Goal: Complete application form

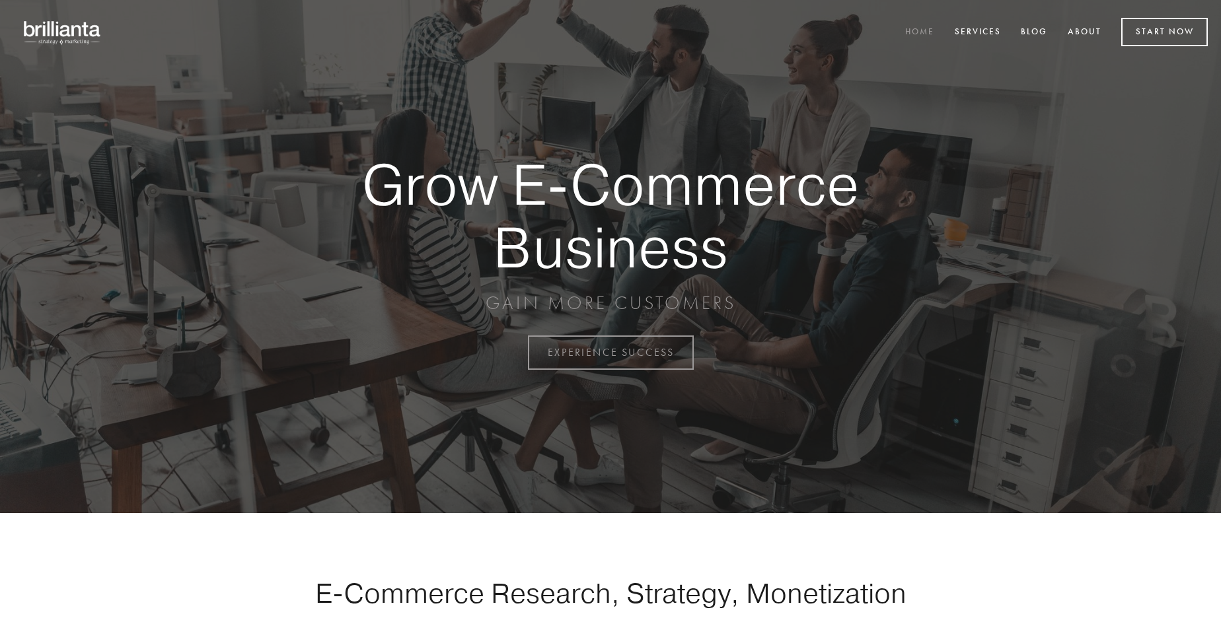
scroll to position [3463, 0]
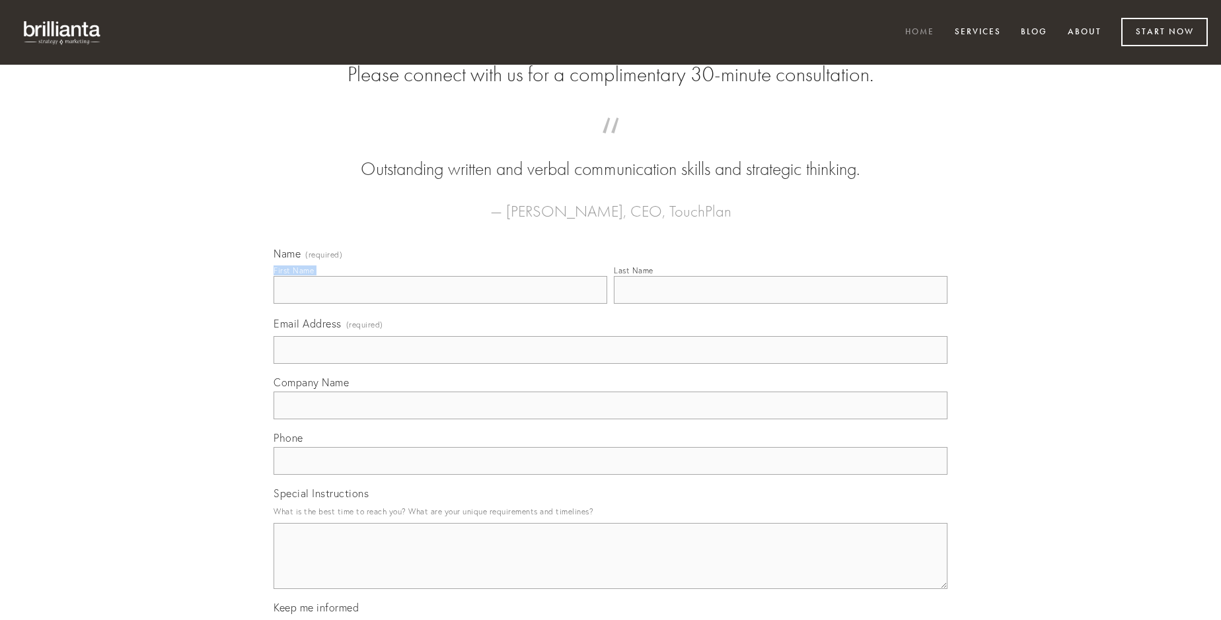
type input "[PERSON_NAME] DDS"
click at [780, 304] on input "Last Name" at bounding box center [781, 290] width 334 height 28
type input "[PERSON_NAME] DDS"
click at [610, 364] on input "Email Address (required)" at bounding box center [611, 350] width 674 height 28
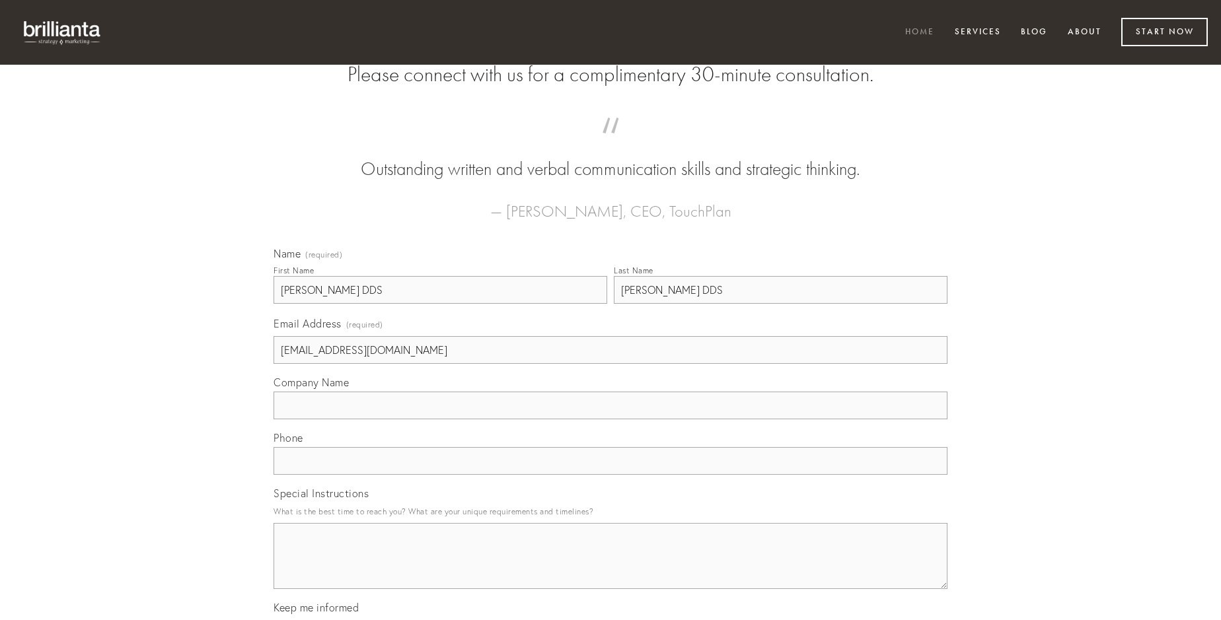
type input "[EMAIL_ADDRESS][DOMAIN_NAME]"
click at [610, 420] on input "Company Name" at bounding box center [611, 406] width 674 height 28
type input "magni"
click at [610, 475] on input "text" at bounding box center [611, 461] width 674 height 28
click at [610, 568] on textarea "Special Instructions" at bounding box center [611, 556] width 674 height 66
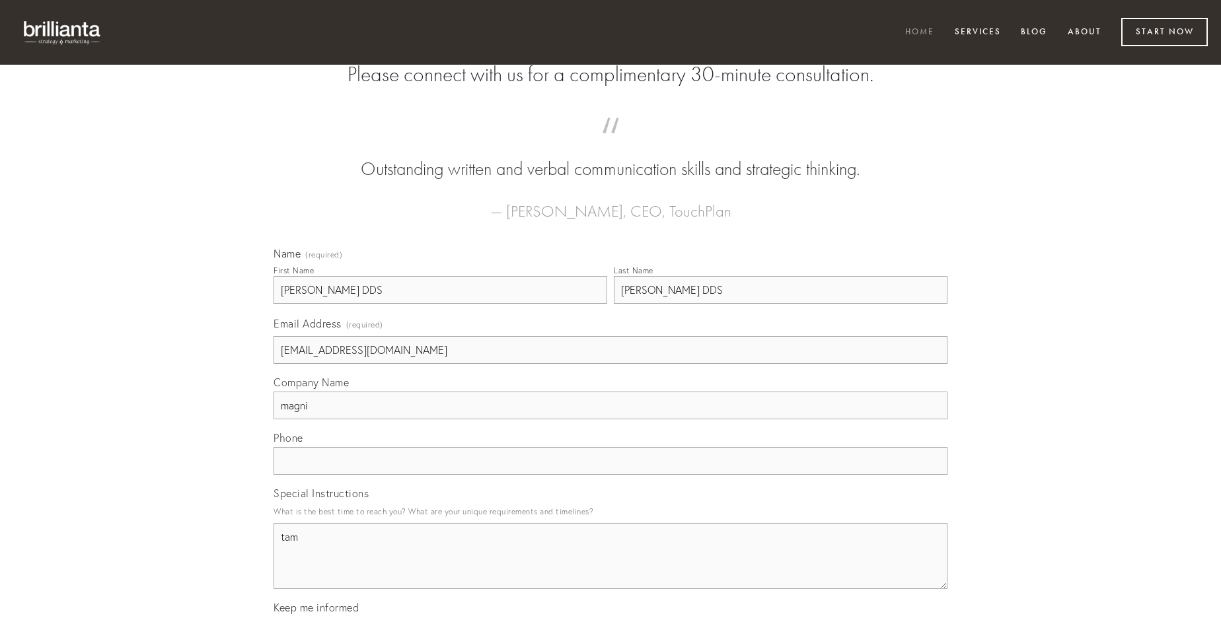
type textarea "tam"
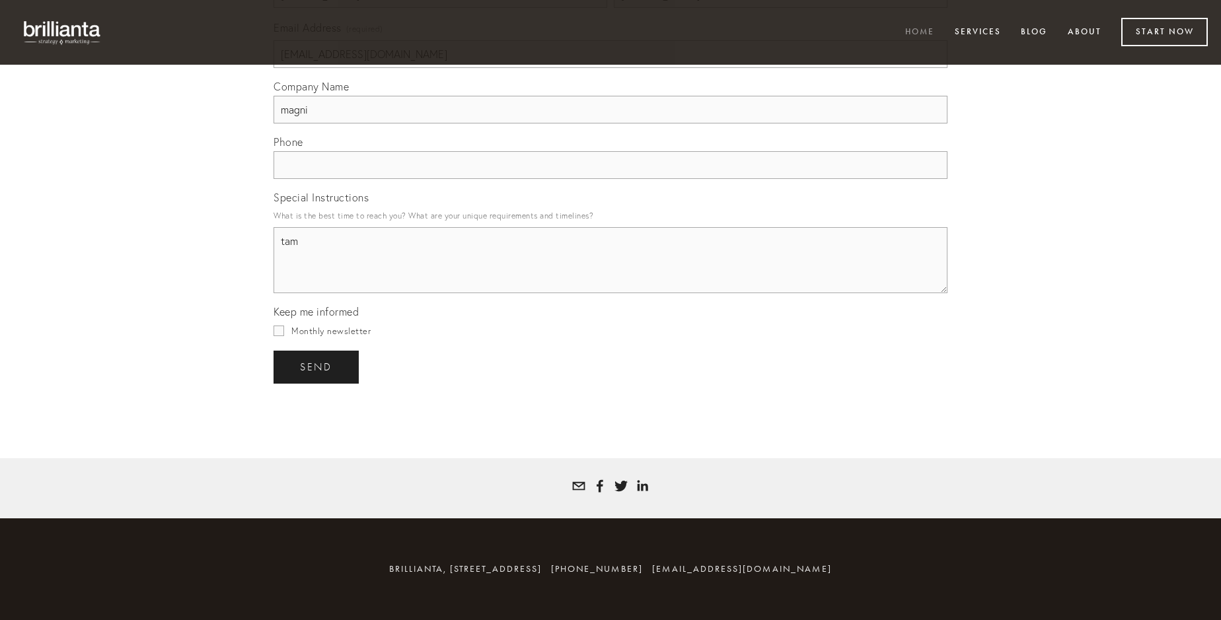
click at [317, 367] on span "send" at bounding box center [316, 367] width 32 height 12
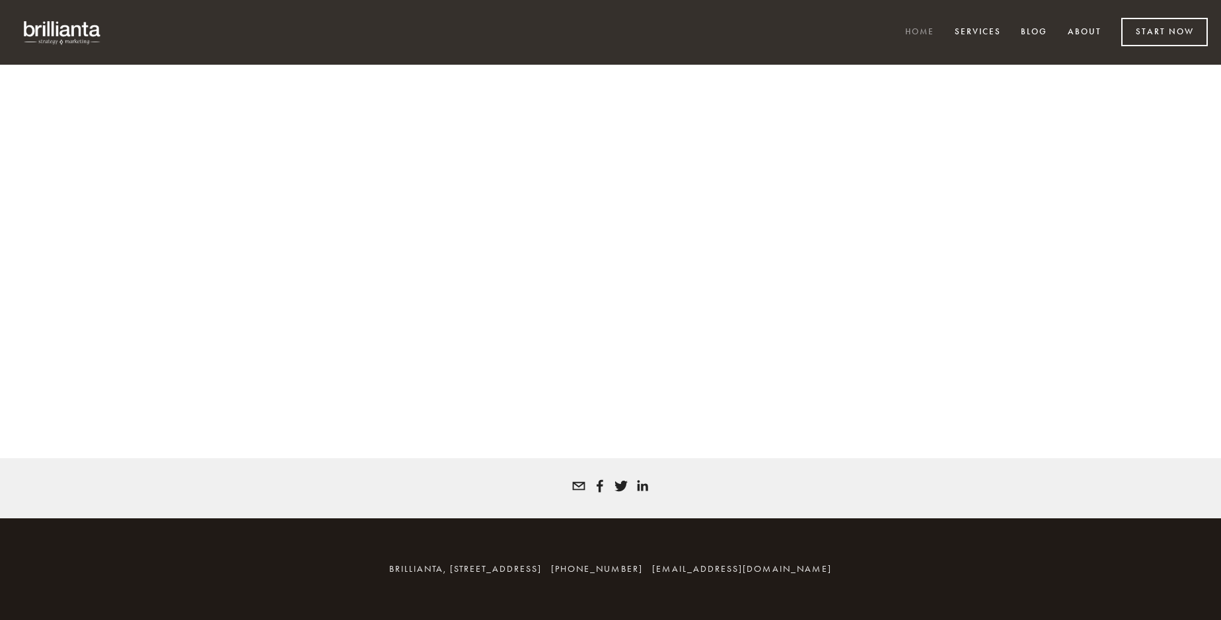
scroll to position [3445, 0]
